Goal: Book appointment/travel/reservation

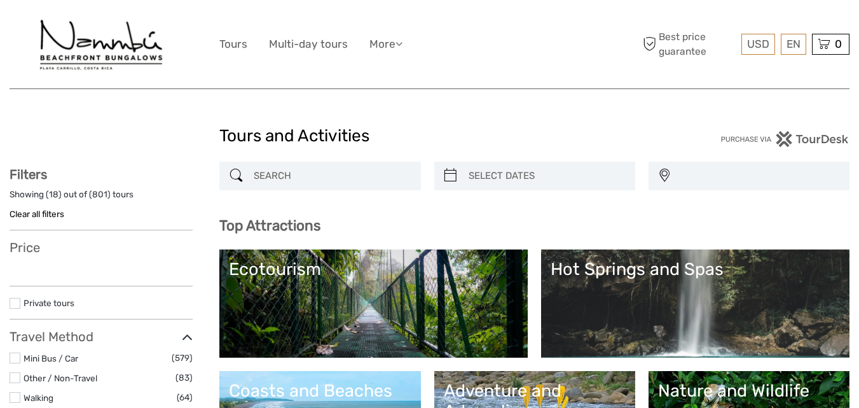
select select
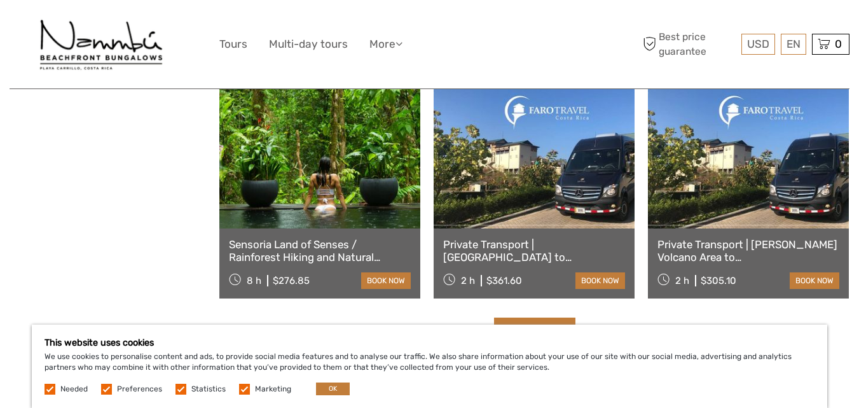
scroll to position [1526, 0]
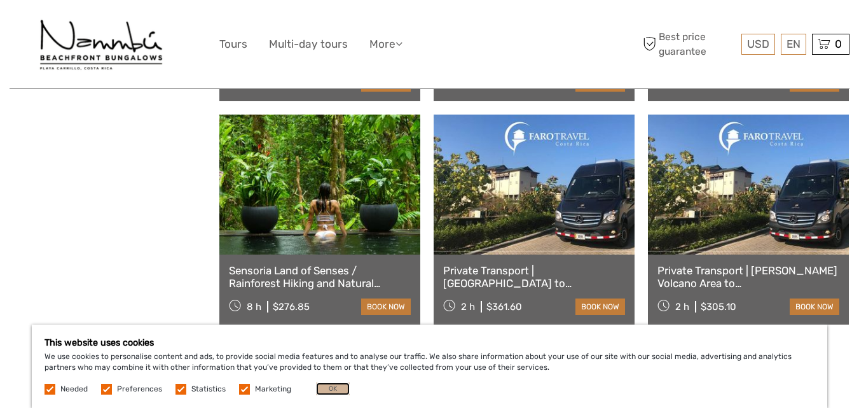
click at [319, 386] on button "OK" at bounding box center [333, 388] width 34 height 13
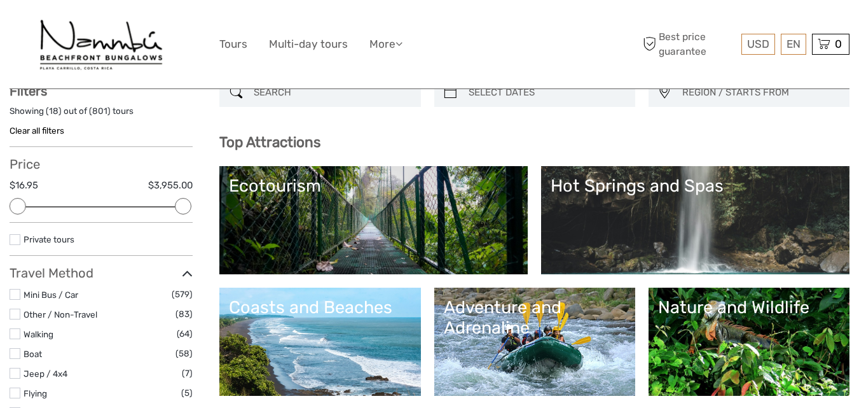
scroll to position [0, 0]
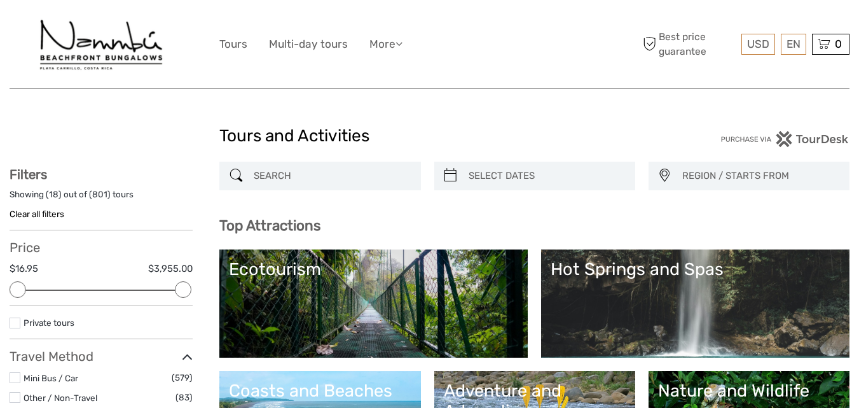
click at [115, 52] on img at bounding box center [101, 44] width 130 height 69
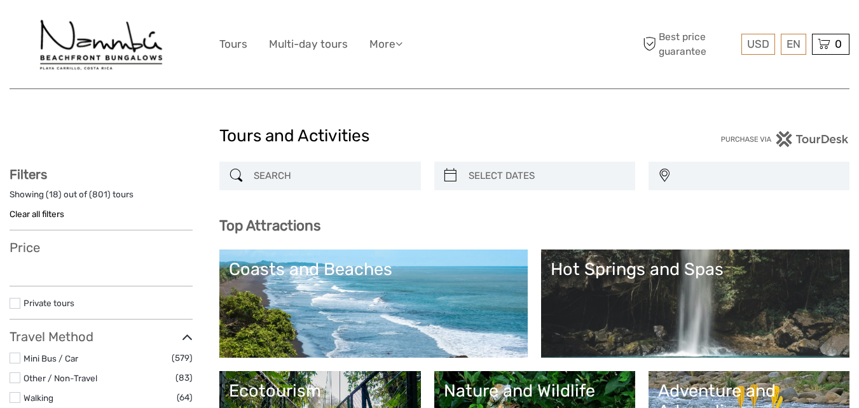
select select
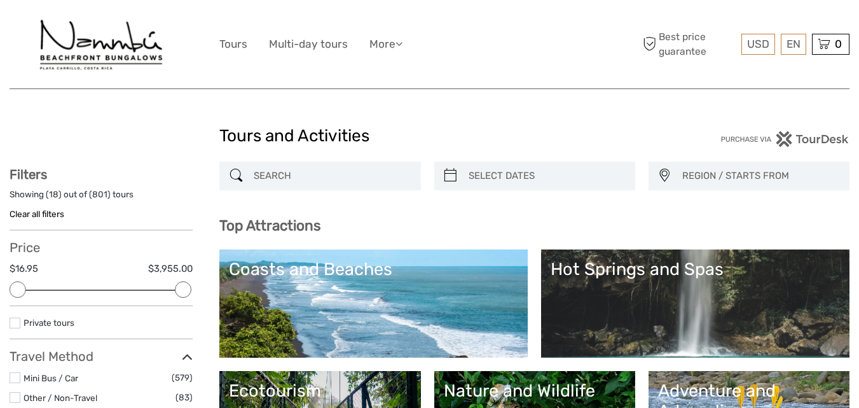
click at [87, 39] on img at bounding box center [101, 44] width 130 height 69
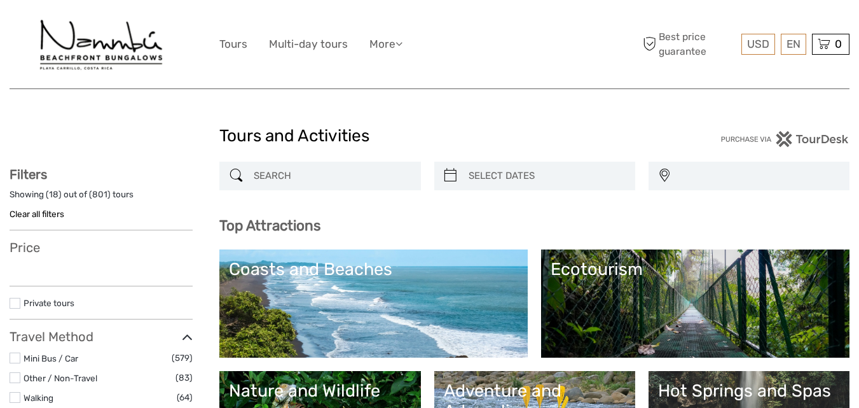
select select
